Goal: Contribute content

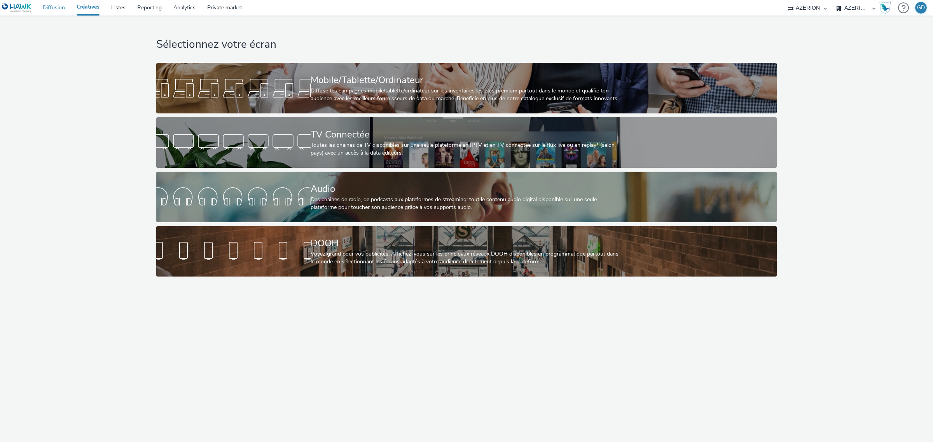
click at [53, 10] on link "Diffusion" at bounding box center [54, 8] width 34 height 16
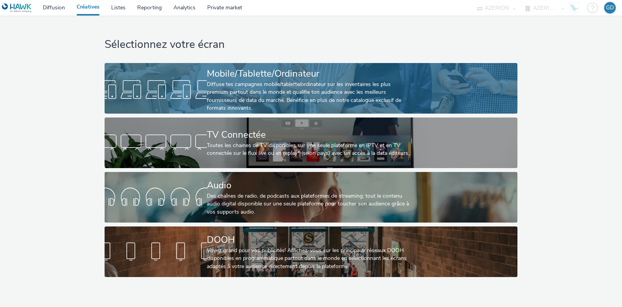
click at [201, 90] on div at bounding box center [156, 89] width 102 height 25
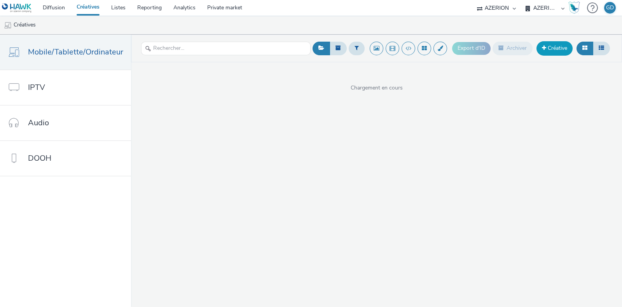
click at [559, 53] on link "Créative" at bounding box center [554, 48] width 36 height 14
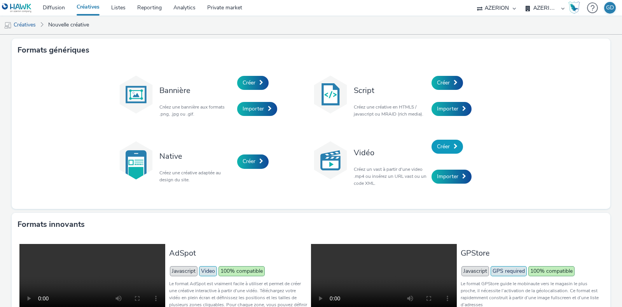
click at [437, 143] on span "Créer" at bounding box center [443, 146] width 13 height 7
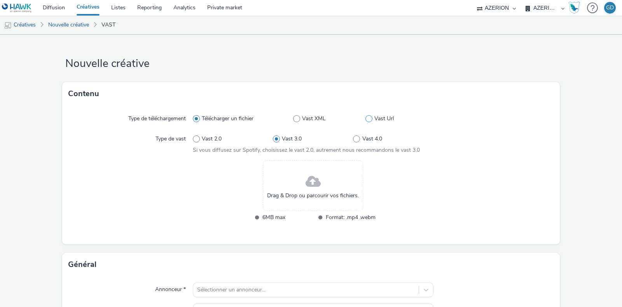
click at [368, 118] on label "Vast Url" at bounding box center [399, 119] width 68 height 8
click at [368, 118] on input "Vast Url" at bounding box center [367, 118] width 5 height 5
radio input "false"
radio input "true"
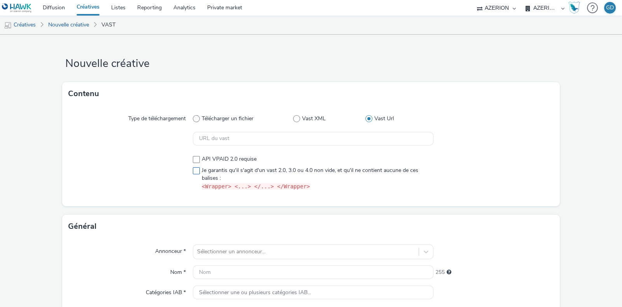
click at [194, 172] on span at bounding box center [196, 170] width 7 height 7
checkbox input "true"
click at [232, 140] on input "text" at bounding box center [313, 139] width 241 height 14
paste input "https://[DOMAIN_NAME]/vast?vastUrl=clhnwm5f4057070456&xid=heroiks&yid=azerion&z…"
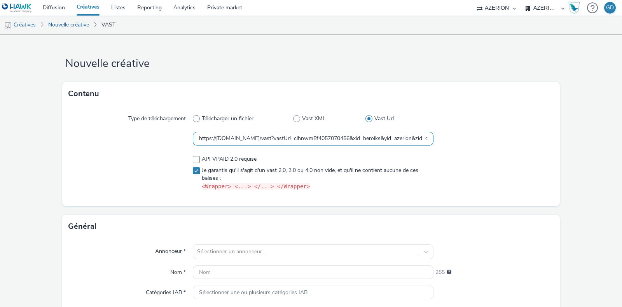
scroll to position [0, 1175]
type input "https://[DOMAIN_NAME]/vast?vastUrl=clhnwm5f4057070456&xid=heroiks&yid=azerion&z…"
click at [467, 153] on div at bounding box center [493, 173] width 121 height 42
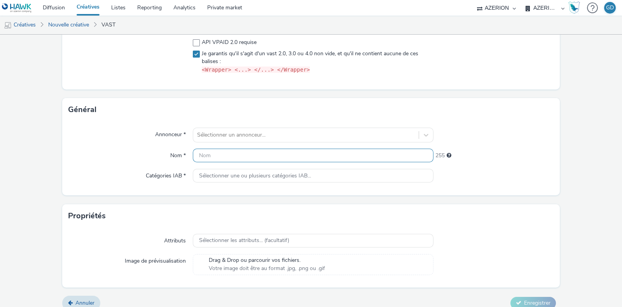
scroll to position [125, 0]
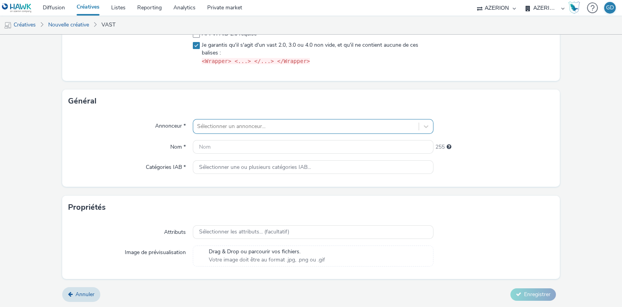
click at [291, 126] on div at bounding box center [306, 126] width 218 height 9
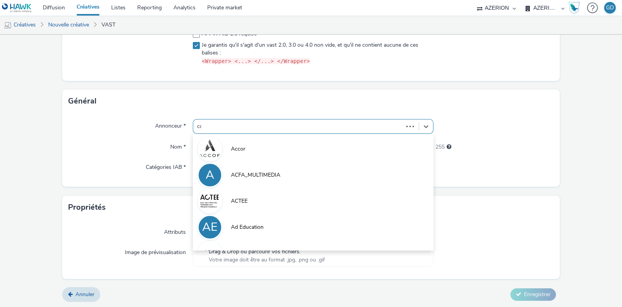
type input "coo"
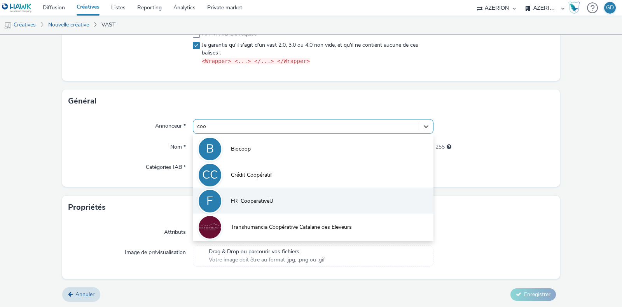
click at [273, 193] on li "F FR_CooperativeU" at bounding box center [313, 200] width 241 height 26
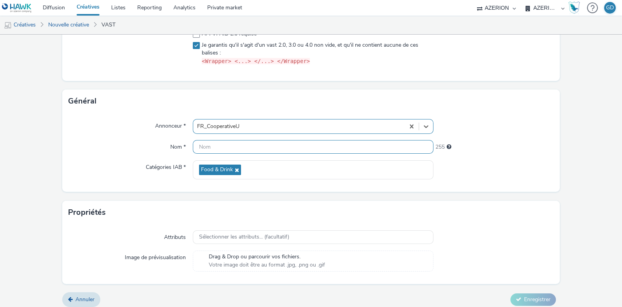
click at [254, 146] on input "text" at bounding box center [313, 147] width 241 height 14
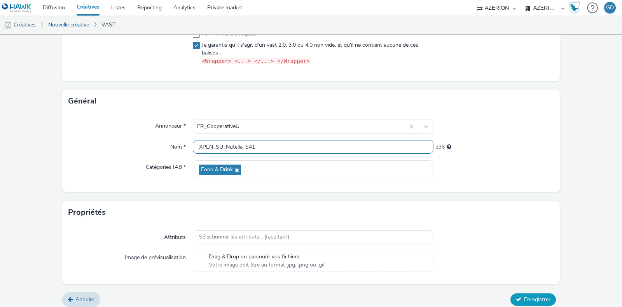
type input "XPLN_SU_Nutella_S41"
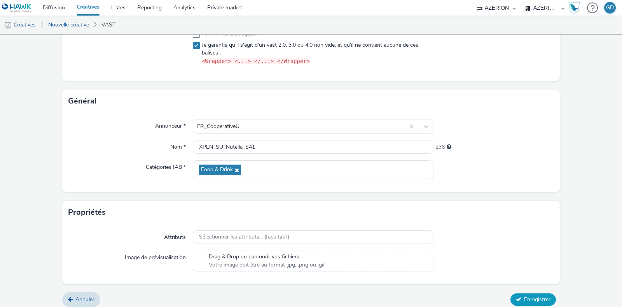
click at [532, 295] on span "Enregistrer" at bounding box center [537, 298] width 26 height 7
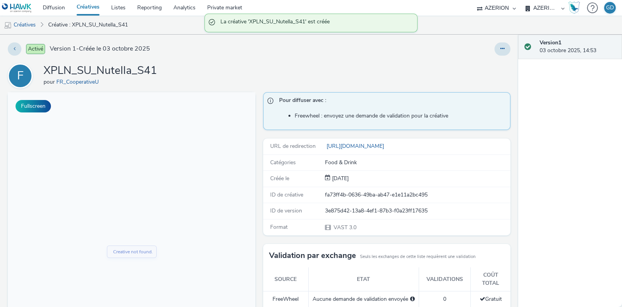
click at [156, 75] on h1 "XPLN_SU_Nutella_S41" at bounding box center [101, 70] width 114 height 15
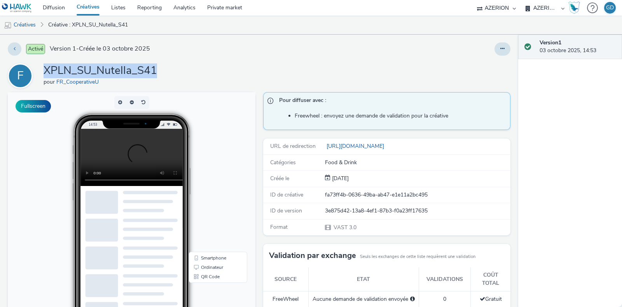
drag, startPoint x: 155, startPoint y: 73, endPoint x: 41, endPoint y: 65, distance: 114.5
click at [41, 65] on div "F XPLN_SU_Nutella_S41 pour FR_CooperativeU" at bounding box center [259, 75] width 503 height 25
copy h1 "XPLN_SU_Nutella_S41"
click at [87, 5] on link "Créatives" at bounding box center [88, 8] width 35 height 16
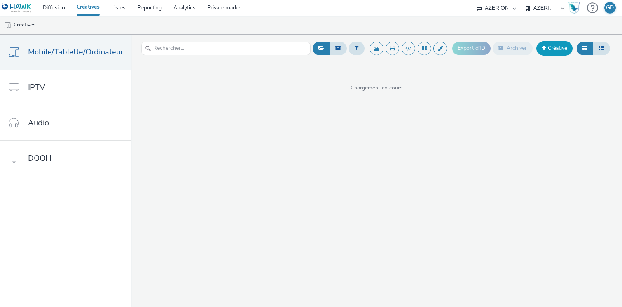
click at [550, 52] on link "Créative" at bounding box center [554, 48] width 36 height 14
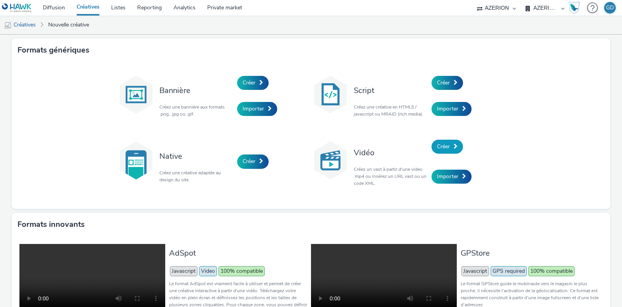
click at [449, 146] on link "Créer" at bounding box center [446, 147] width 31 height 14
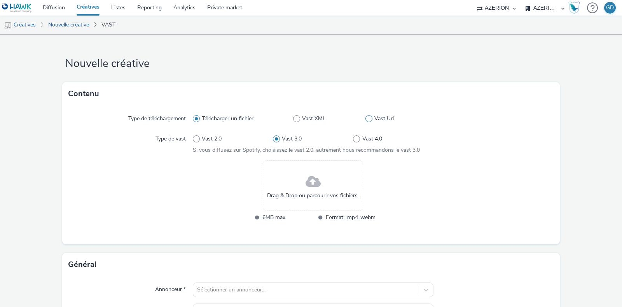
click at [365, 118] on span at bounding box center [368, 118] width 7 height 7
click at [365, 118] on input "Vast Url" at bounding box center [367, 118] width 5 height 5
radio input "false"
radio input "true"
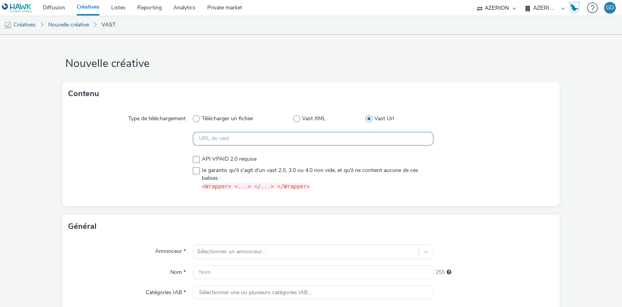
click at [235, 133] on input "text" at bounding box center [313, 139] width 241 height 14
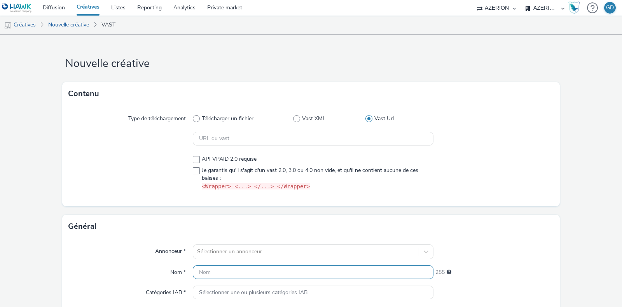
click at [216, 267] on div "Annonceur * Sélectionner un annonceur... Nom * 255 Catégories IAB * Sélectionne…" at bounding box center [311, 275] width 498 height 74
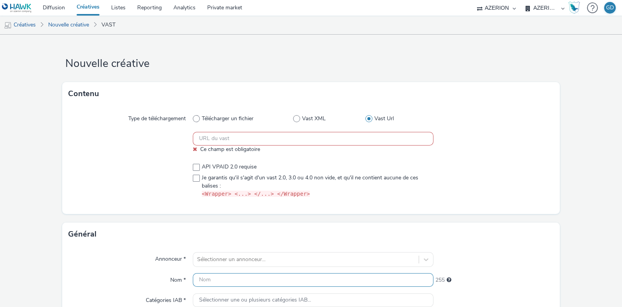
paste input "XPLN_SU_Nutella_S41"
type input "XPLN_SU_Nutella_S41"
click at [279, 136] on input "text" at bounding box center [313, 139] width 241 height 14
paste input "https://vast.xpln.tech/vast?vastUrl=ioui5lqx-4196481382&xid=heroiks&yid=azerion…"
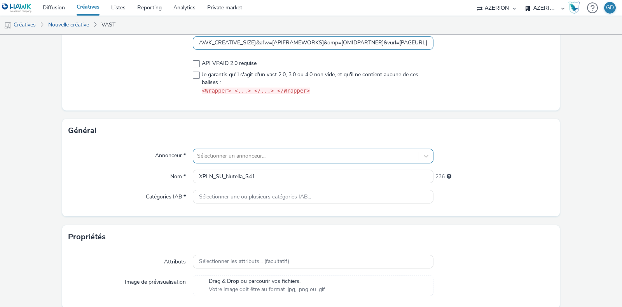
scroll to position [97, 0]
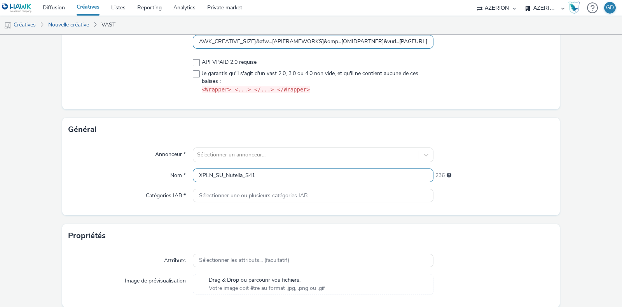
type input "https://vast.xpln.tech/vast?vastUrl=ioui5lqx-4196481382&xid=heroiks&yid=azerion…"
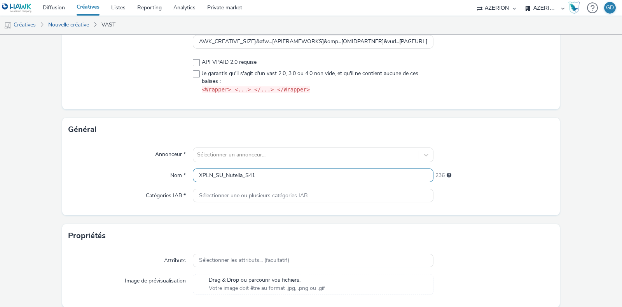
scroll to position [0, 0]
drag, startPoint x: 224, startPoint y: 171, endPoint x: 240, endPoint y: 173, distance: 16.4
click at [240, 173] on input "XPLN_SU_Nutella_S41" at bounding box center [313, 175] width 241 height 14
type input "XPLN_SU_Cocotte_S41"
click at [530, 212] on div "Annonceur * Sélectionner un annonceur... Nom * XPLN_SU_Cocotte_S41 236 Catégori…" at bounding box center [311, 178] width 498 height 74
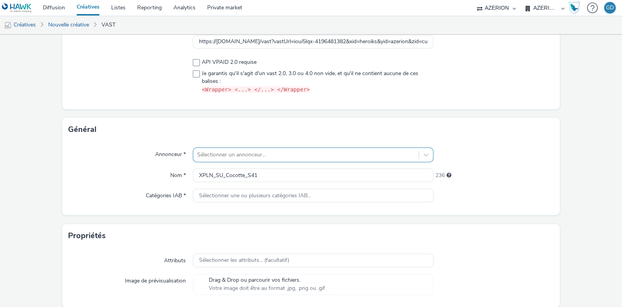
click at [295, 152] on div "Sélectionner un annonceur..." at bounding box center [313, 154] width 241 height 15
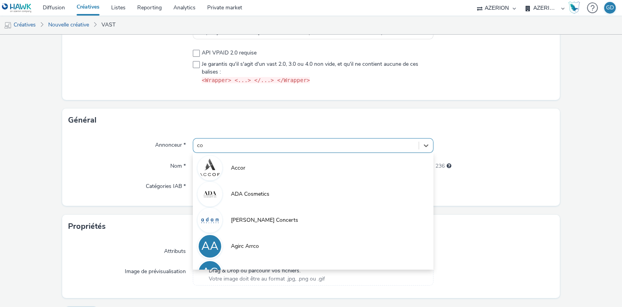
type input "coo"
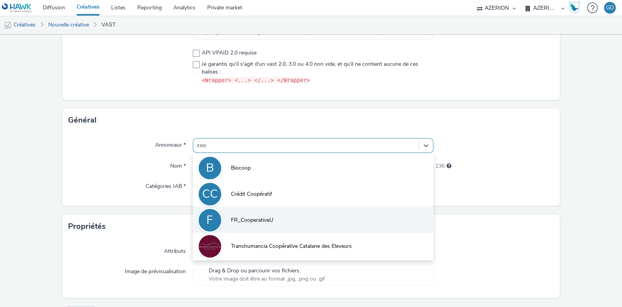
click at [285, 218] on li "F FR_CooperativeU" at bounding box center [313, 219] width 241 height 26
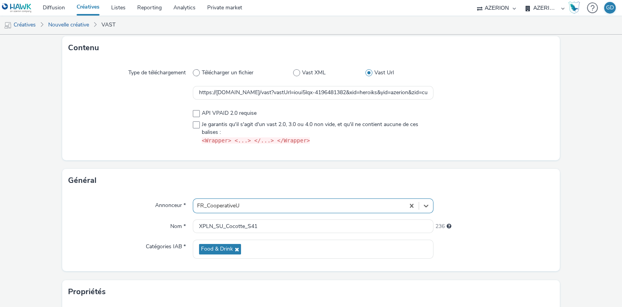
scroll to position [0, 0]
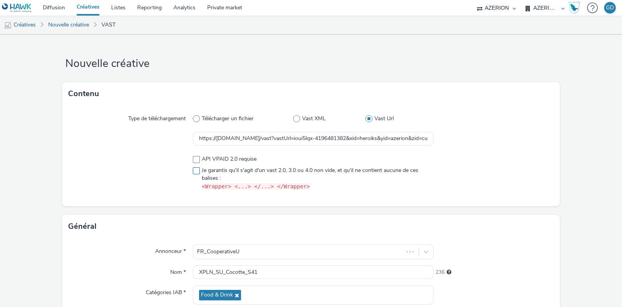
click at [196, 172] on span at bounding box center [196, 170] width 7 height 7
checkbox input "true"
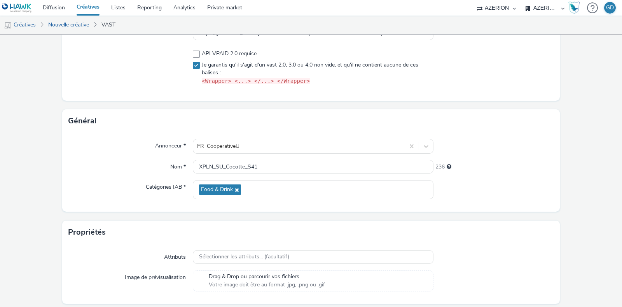
scroll to position [130, 0]
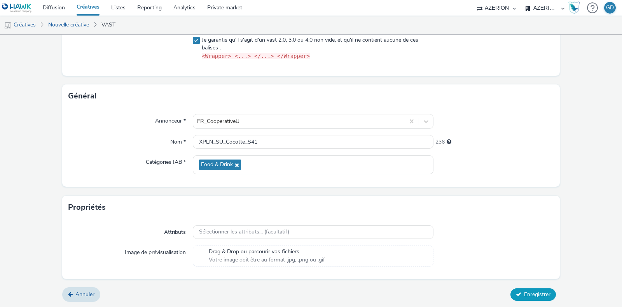
click at [531, 292] on span "Enregistrer" at bounding box center [537, 293] width 26 height 7
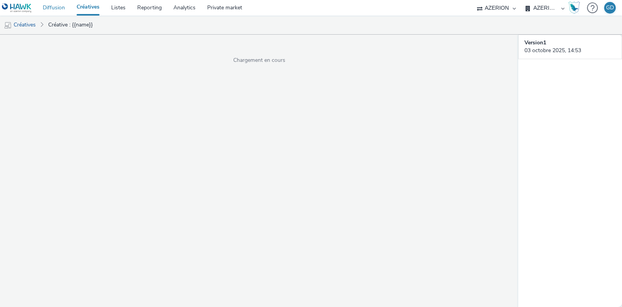
click at [49, 5] on link "Diffusion" at bounding box center [54, 8] width 34 height 16
